Goal: Register for event/course

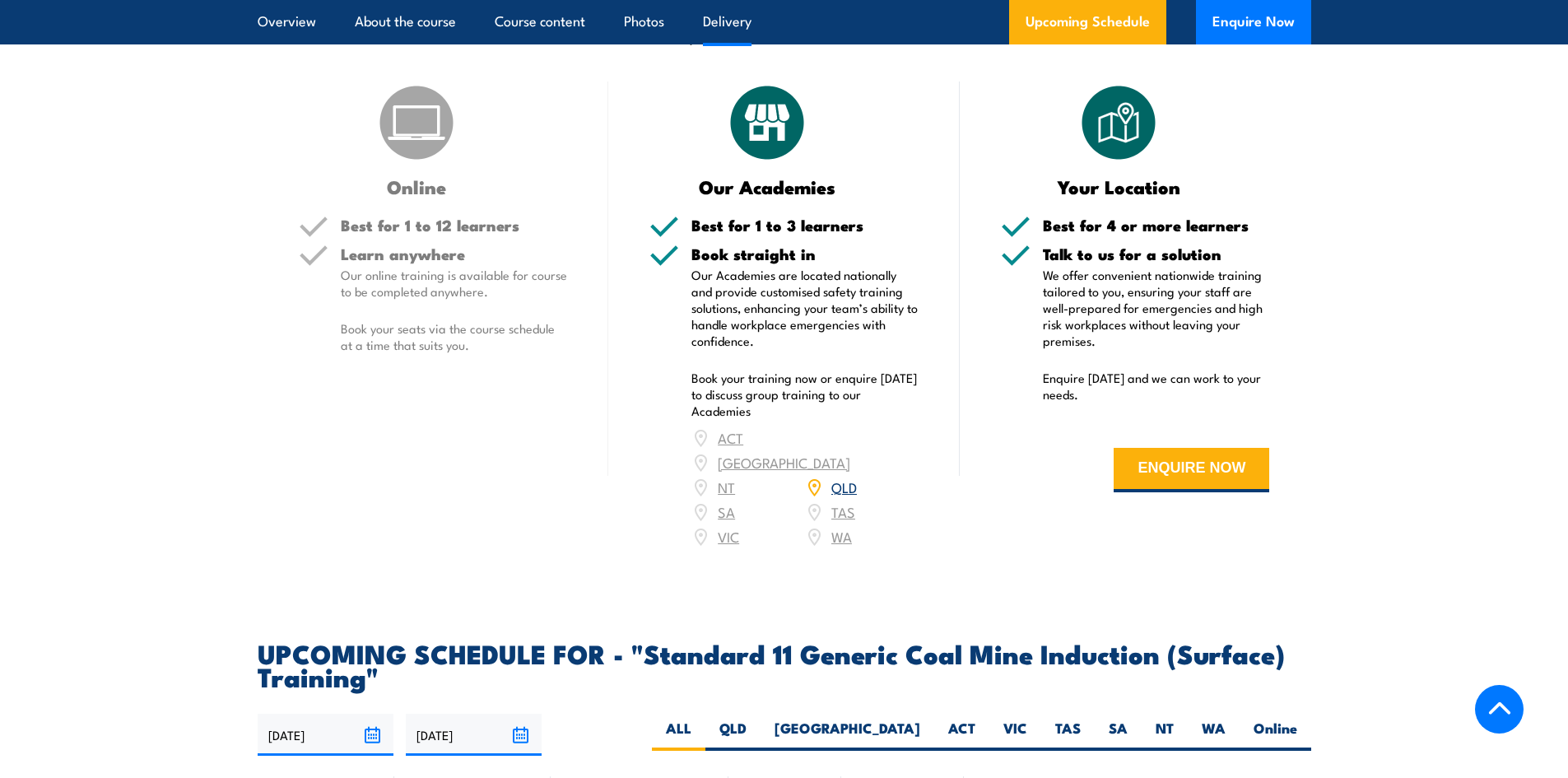
scroll to position [2551, 0]
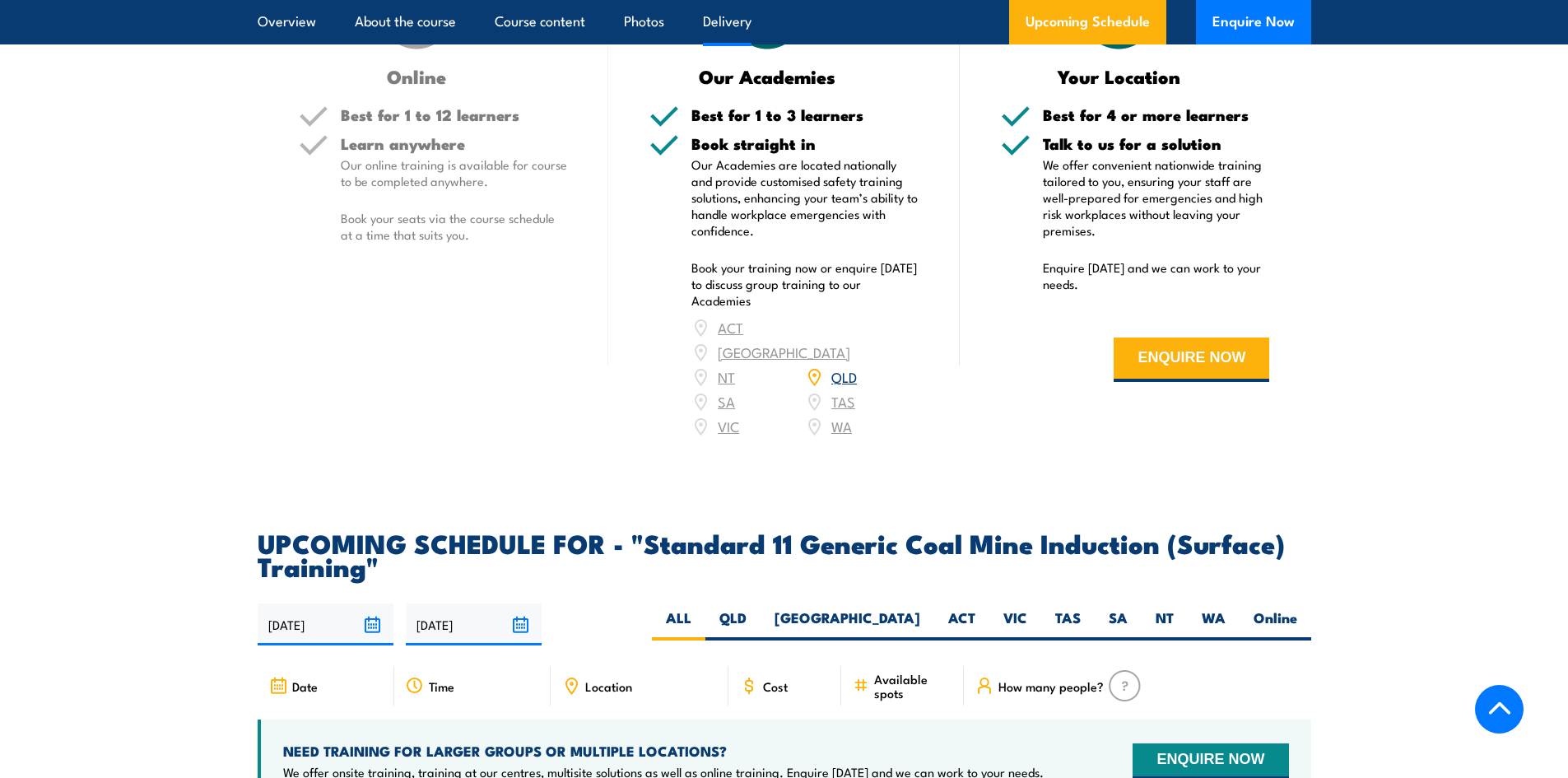
click at [720, 438] on div "ACT [GEOGRAPHIC_DATA] NT [GEOGRAPHIC_DATA] SA TAS [GEOGRAPHIC_DATA] [GEOGRAPHIC…" at bounding box center [805, 377] width 228 height 124
click at [723, 438] on div "ACT [GEOGRAPHIC_DATA] NT [GEOGRAPHIC_DATA] SA TAS [GEOGRAPHIC_DATA] [GEOGRAPHIC…" at bounding box center [805, 377] width 228 height 124
click at [722, 438] on div "ACT [GEOGRAPHIC_DATA] NT [GEOGRAPHIC_DATA] SA TAS [GEOGRAPHIC_DATA] [GEOGRAPHIC…" at bounding box center [805, 377] width 228 height 124
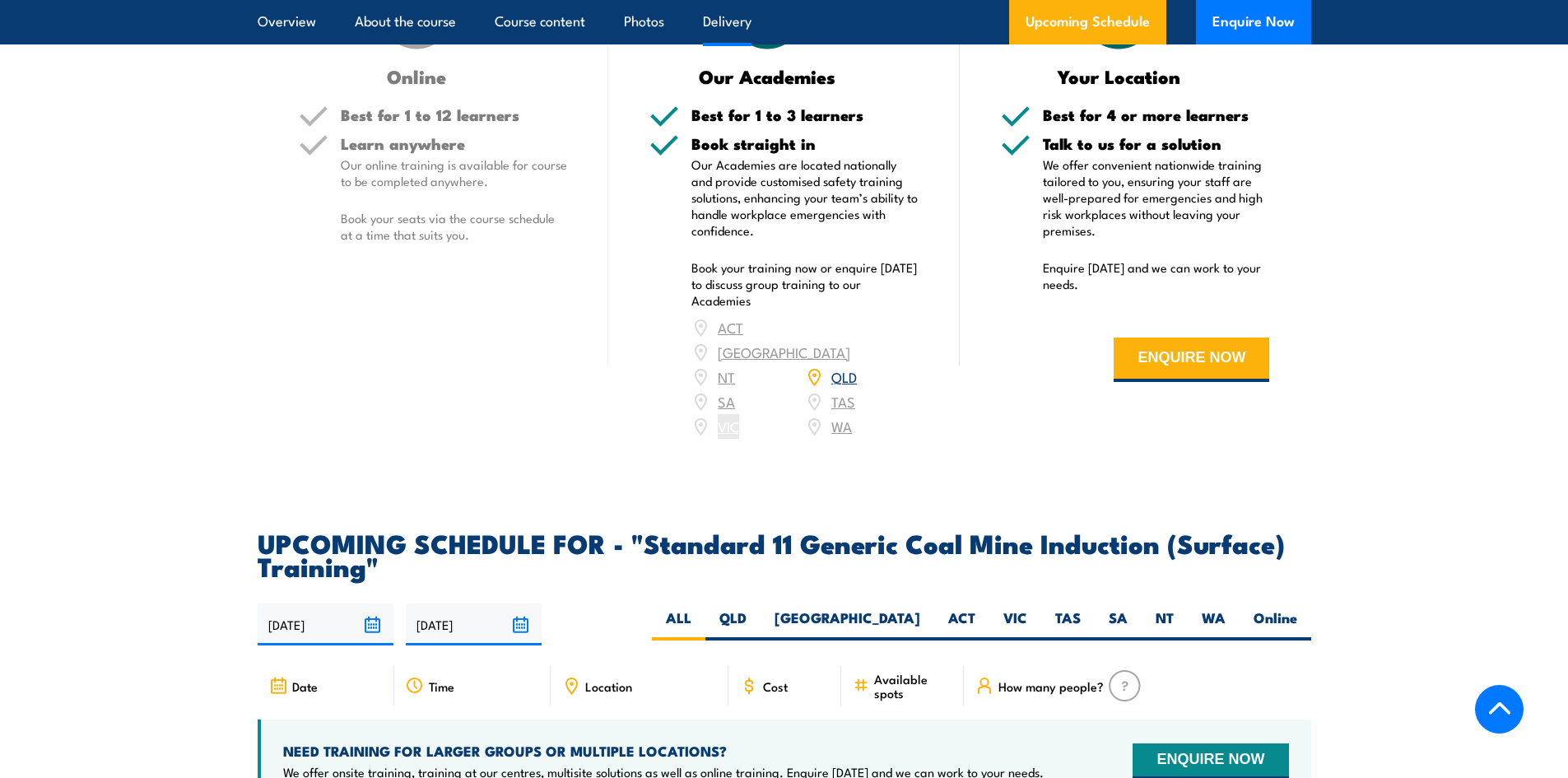
click at [722, 438] on div "ACT [GEOGRAPHIC_DATA] NT [GEOGRAPHIC_DATA] SA TAS [GEOGRAPHIC_DATA] [GEOGRAPHIC…" at bounding box center [805, 377] width 228 height 124
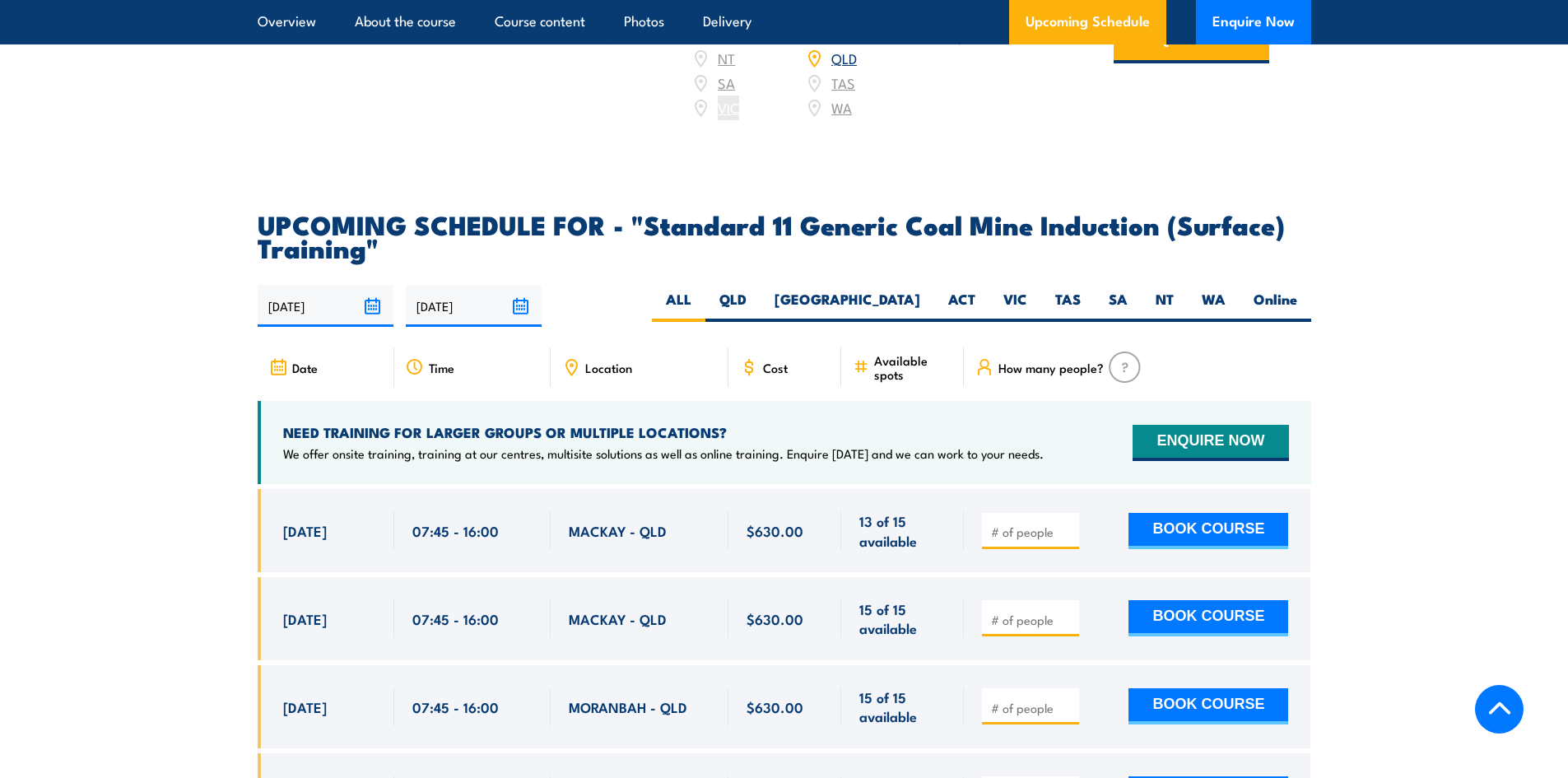
scroll to position [2880, 0]
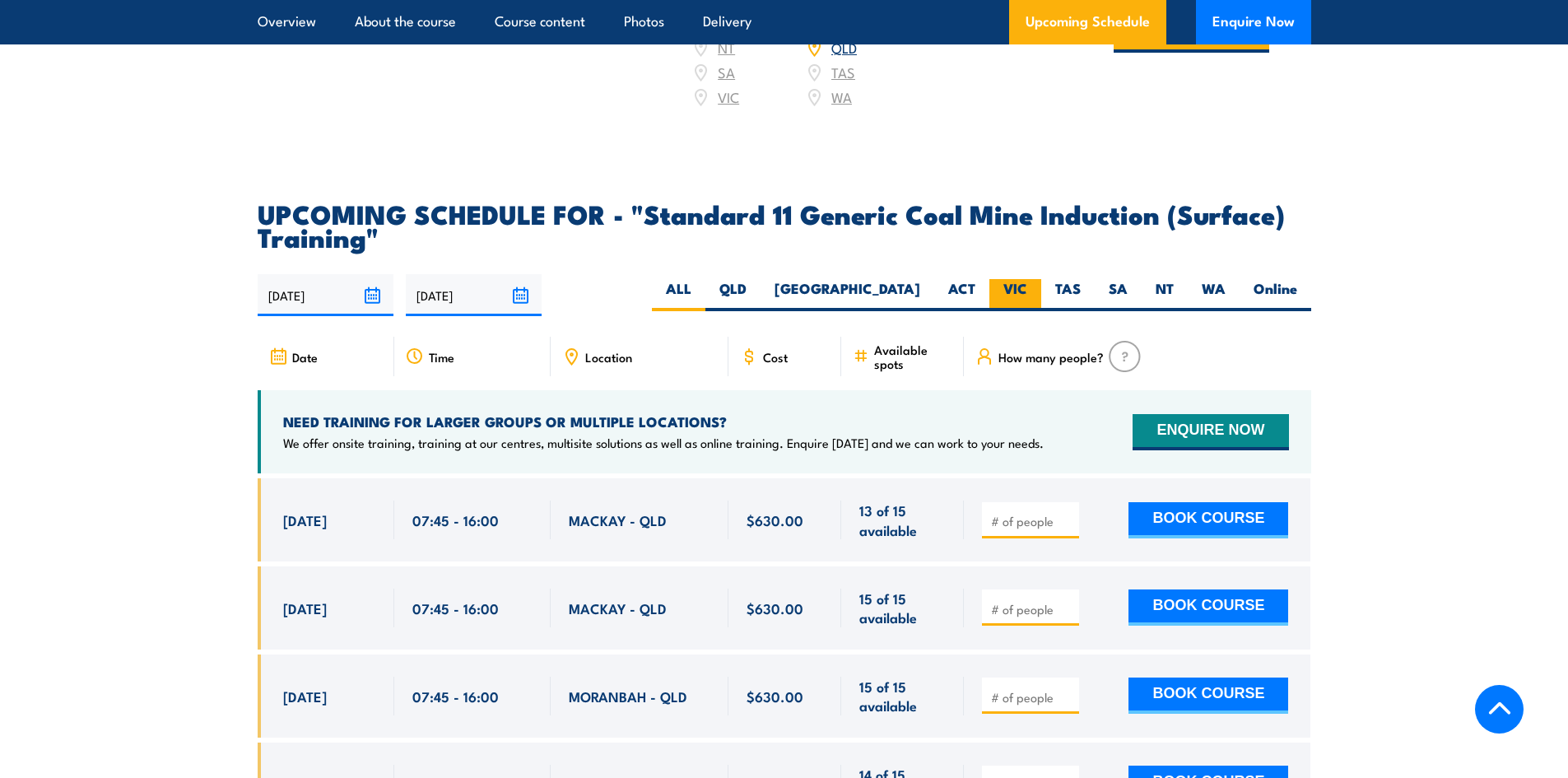
click at [996, 307] on label "VIC" at bounding box center [1015, 295] width 51 height 32
click at [1027, 290] on input "VIC" at bounding box center [1032, 284] width 11 height 11
radio input "true"
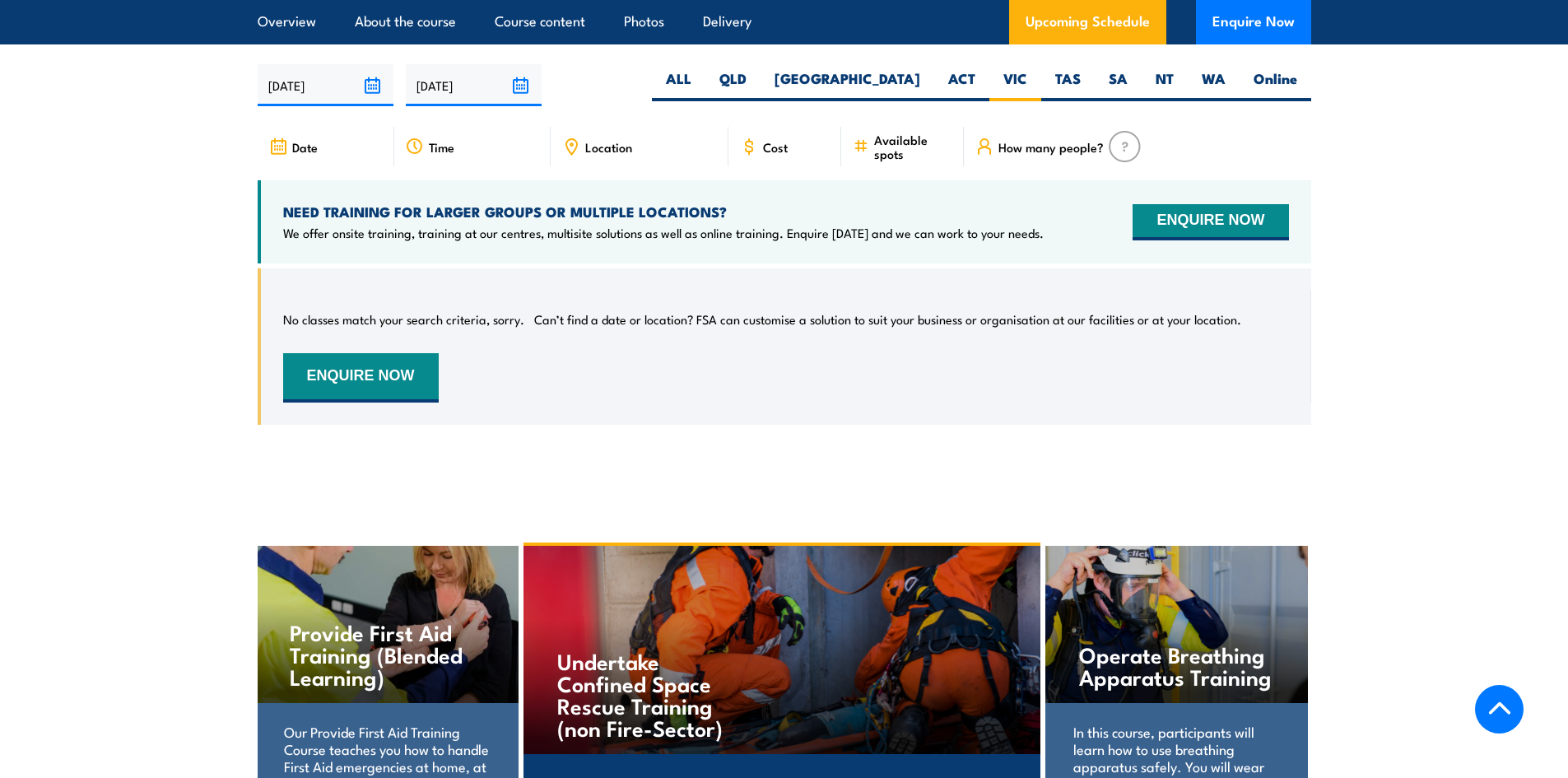
scroll to position [3095, 0]
